Goal: Information Seeking & Learning: Understand process/instructions

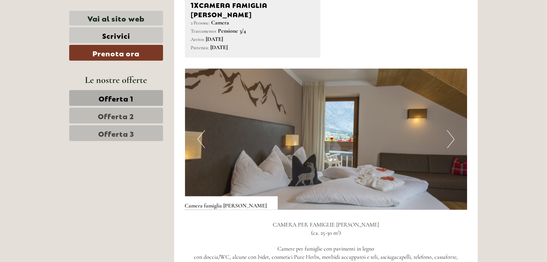
scroll to position [430, 0]
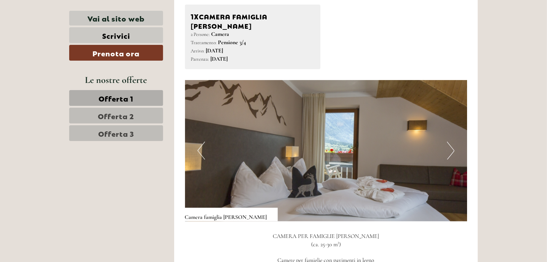
click at [452, 142] on button "Next" at bounding box center [451, 151] width 8 height 18
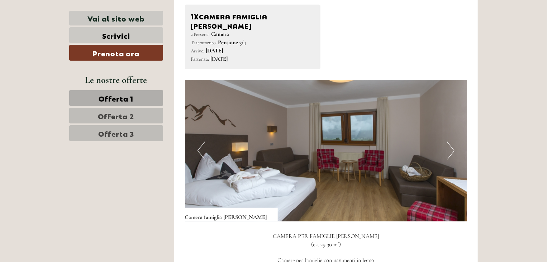
click at [452, 142] on button "Next" at bounding box center [451, 151] width 8 height 18
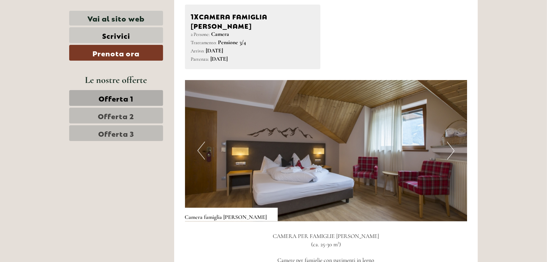
click at [452, 142] on button "Next" at bounding box center [451, 151] width 8 height 18
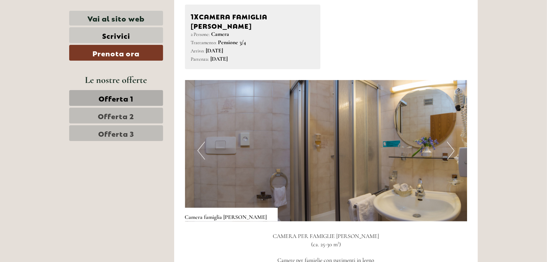
click at [452, 142] on button "Next" at bounding box center [451, 151] width 8 height 18
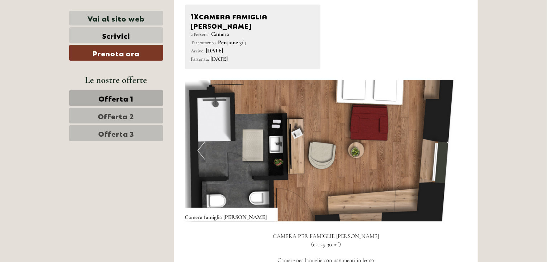
click at [452, 142] on button "Next" at bounding box center [451, 151] width 8 height 18
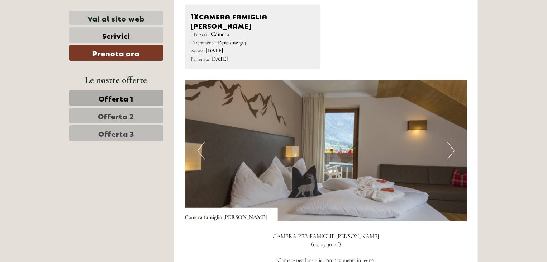
click at [452, 142] on button "Next" at bounding box center [451, 151] width 8 height 18
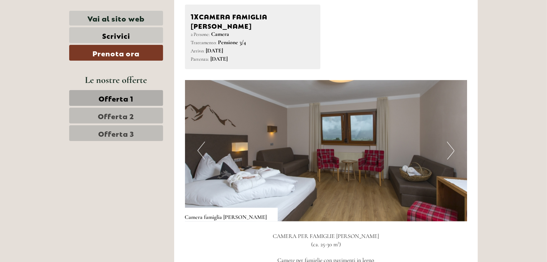
click at [452, 142] on button "Next" at bounding box center [451, 151] width 8 height 18
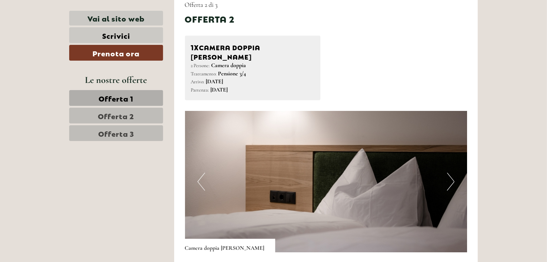
scroll to position [932, 0]
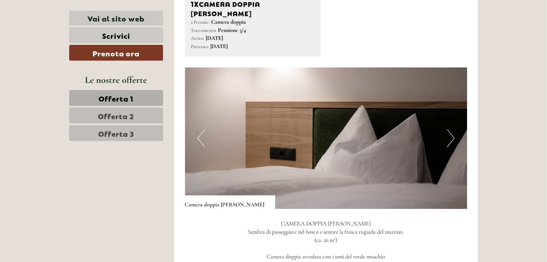
click at [449, 129] on button "Next" at bounding box center [451, 138] width 8 height 18
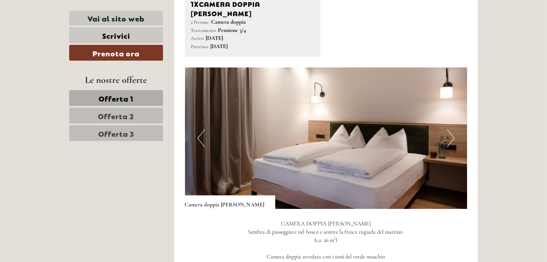
click at [449, 129] on button "Next" at bounding box center [451, 138] width 8 height 18
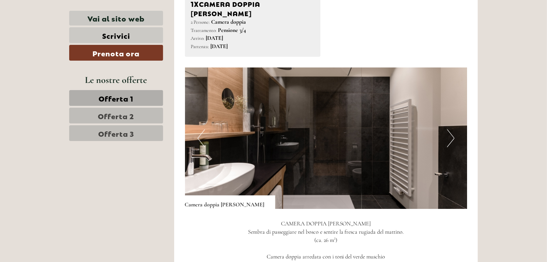
click at [449, 129] on button "Next" at bounding box center [451, 138] width 8 height 18
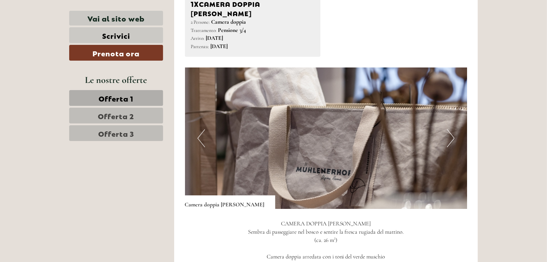
click at [449, 129] on button "Next" at bounding box center [451, 138] width 8 height 18
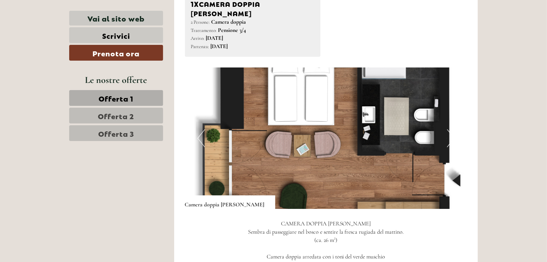
click at [449, 129] on button "Next" at bounding box center [451, 138] width 8 height 18
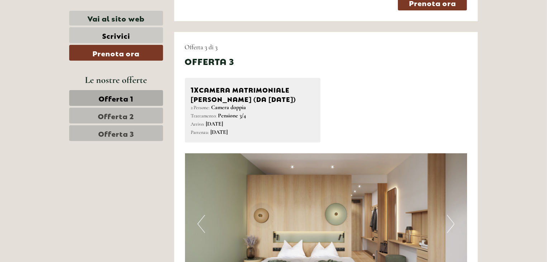
scroll to position [1398, 0]
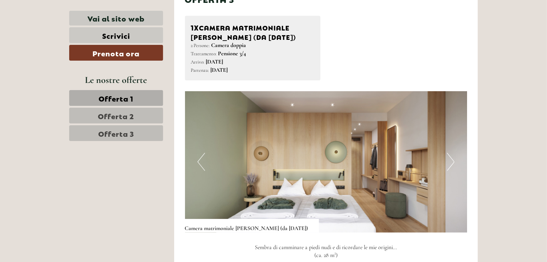
click at [450, 153] on button "Next" at bounding box center [451, 162] width 8 height 18
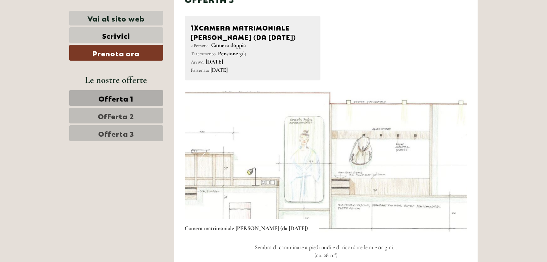
click at [450, 153] on button "Next" at bounding box center [451, 162] width 8 height 18
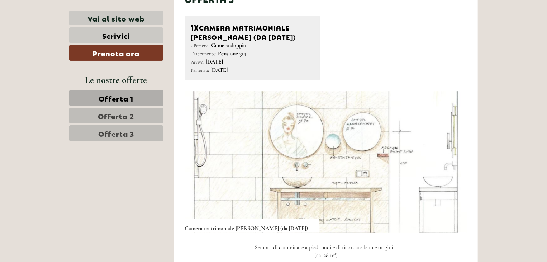
click at [450, 153] on button "Next" at bounding box center [451, 162] width 8 height 18
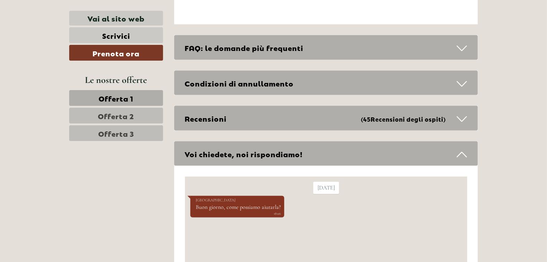
scroll to position [3118, 0]
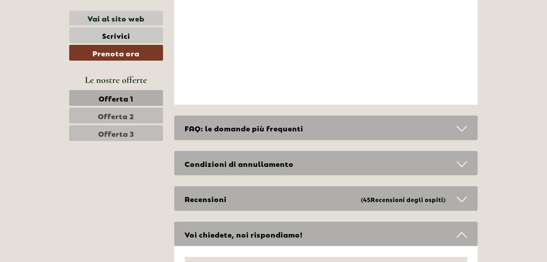
click at [241, 151] on div "Condizioni di annullamento" at bounding box center [326, 163] width 304 height 25
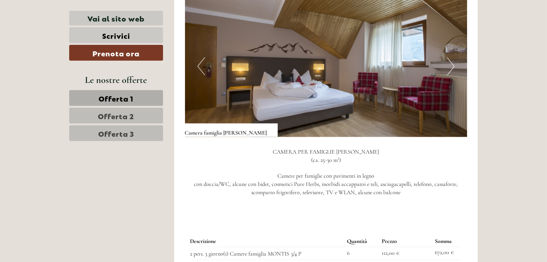
scroll to position [466, 0]
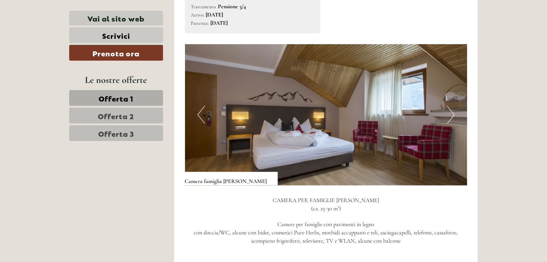
click at [449, 110] on button "Next" at bounding box center [451, 115] width 8 height 18
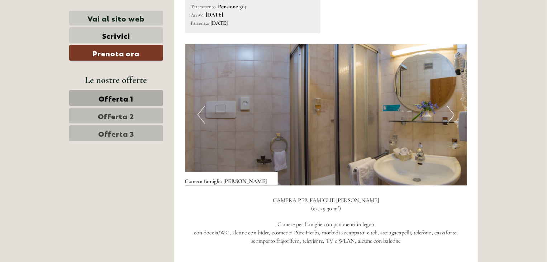
click at [449, 110] on button "Next" at bounding box center [451, 115] width 8 height 18
